Goal: Task Accomplishment & Management: Use online tool/utility

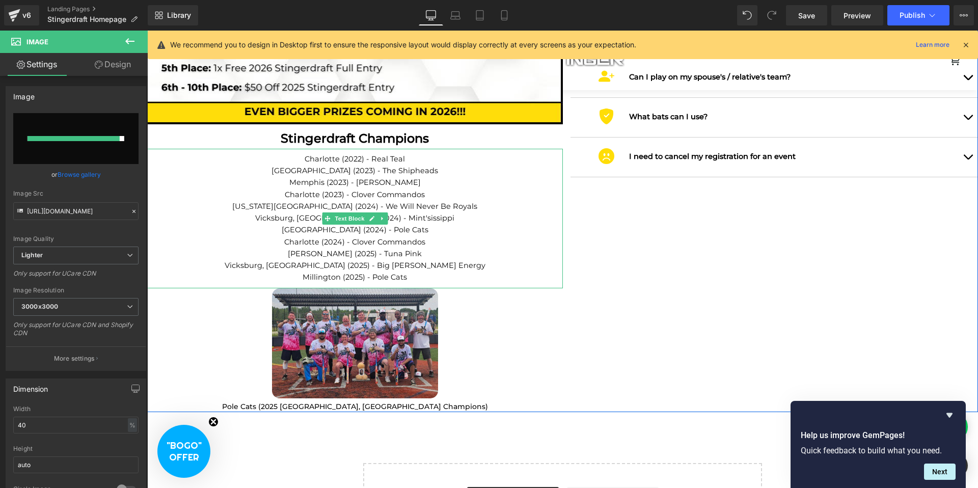
scroll to position [2654, 823]
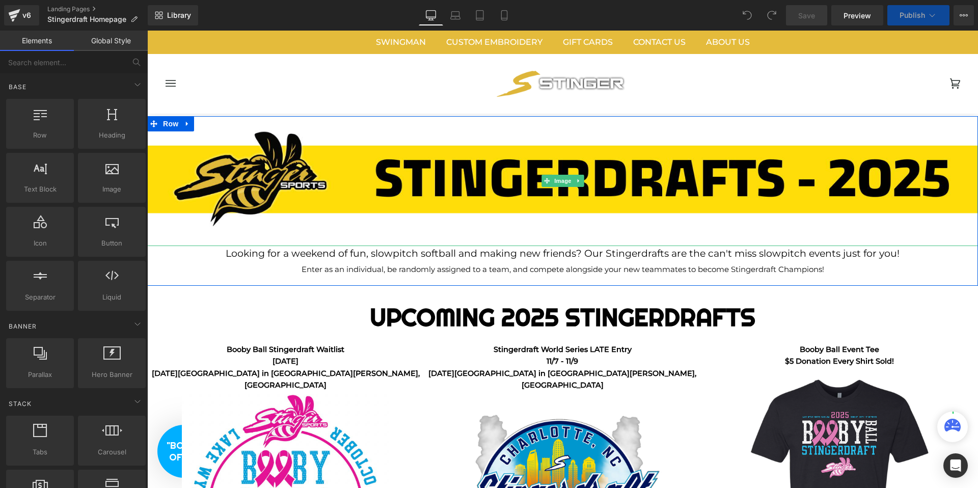
scroll to position [2641, 823]
